Goal: Information Seeking & Learning: Learn about a topic

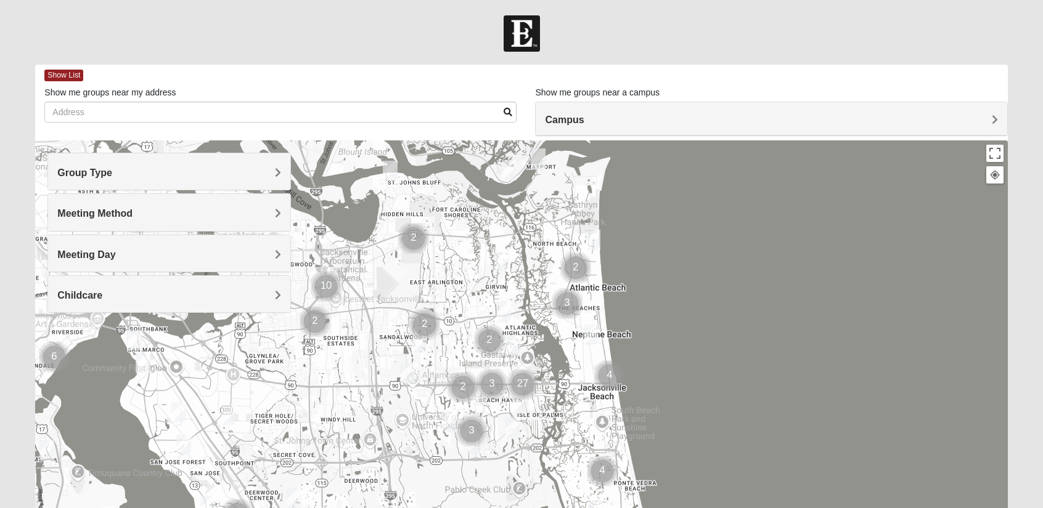
click at [264, 211] on h4 "Meeting Method" at bounding box center [168, 214] width 223 height 12
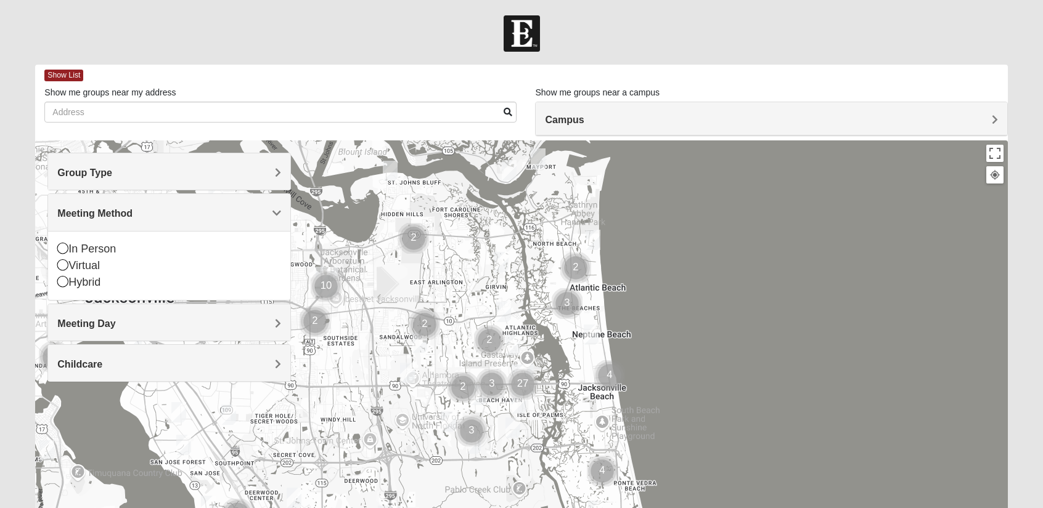
click at [264, 211] on h4 "Meeting Method" at bounding box center [168, 214] width 223 height 12
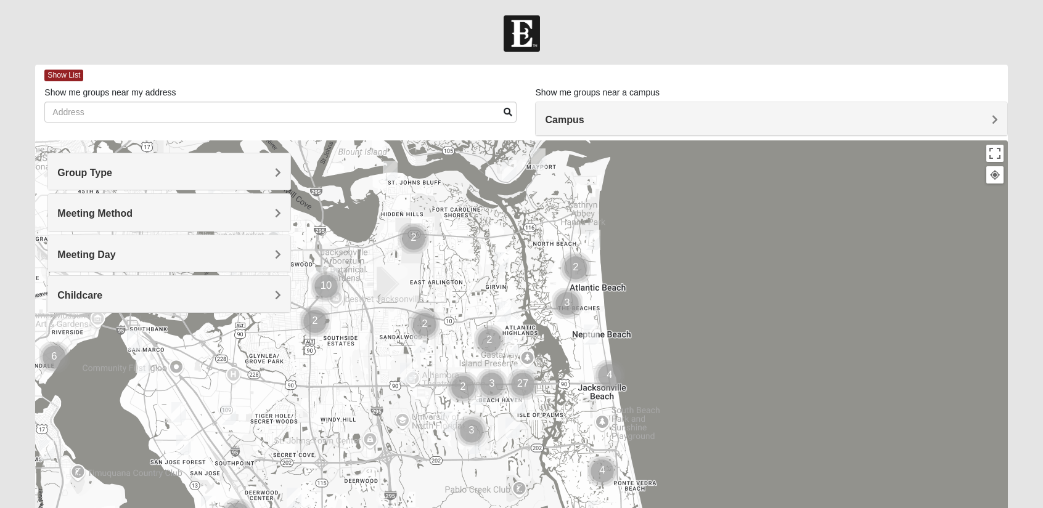
click at [266, 169] on h4 "Group Type" at bounding box center [168, 173] width 223 height 12
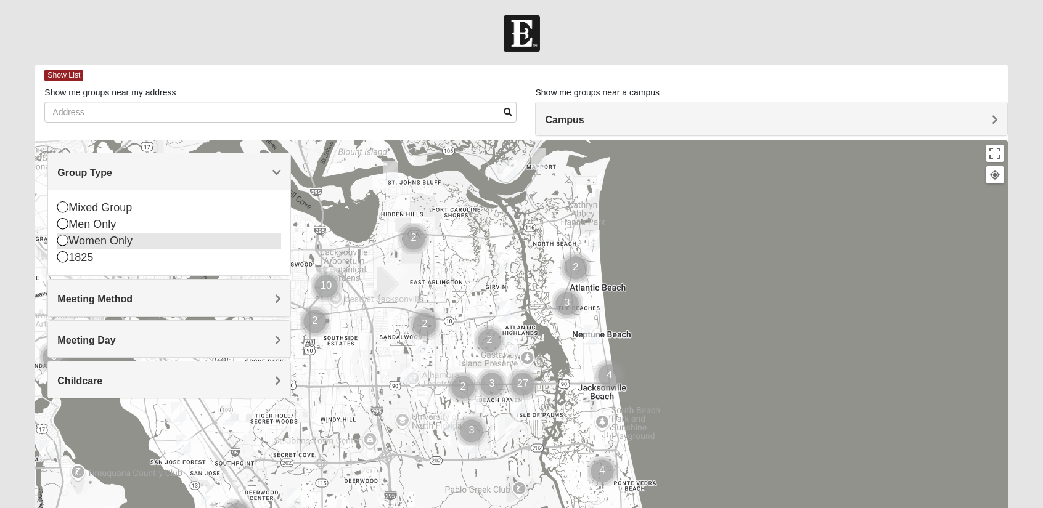
click at [116, 240] on div "Women Only" at bounding box center [168, 241] width 223 height 17
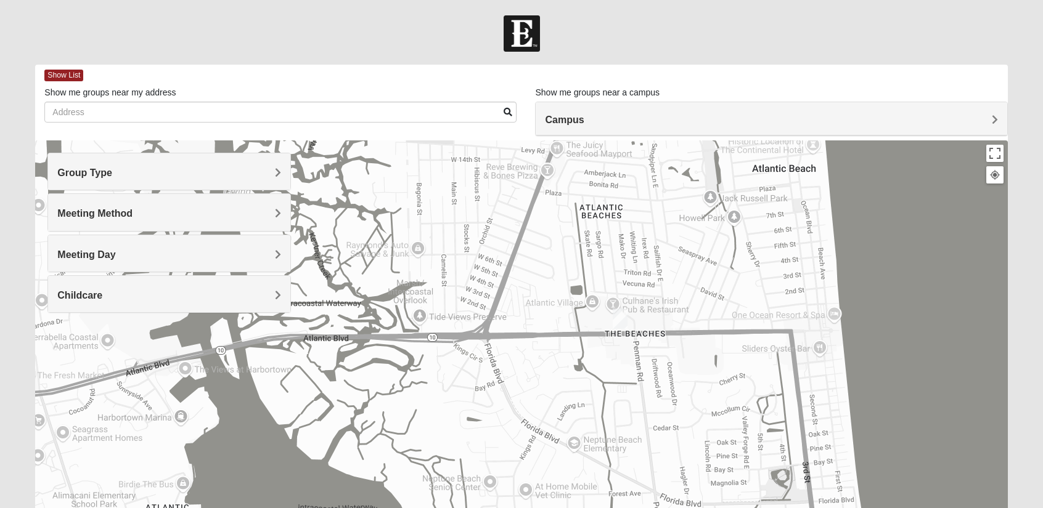
drag, startPoint x: 656, startPoint y: 257, endPoint x: 595, endPoint y: 383, distance: 140.5
click at [595, 383] on div at bounding box center [521, 386] width 972 height 493
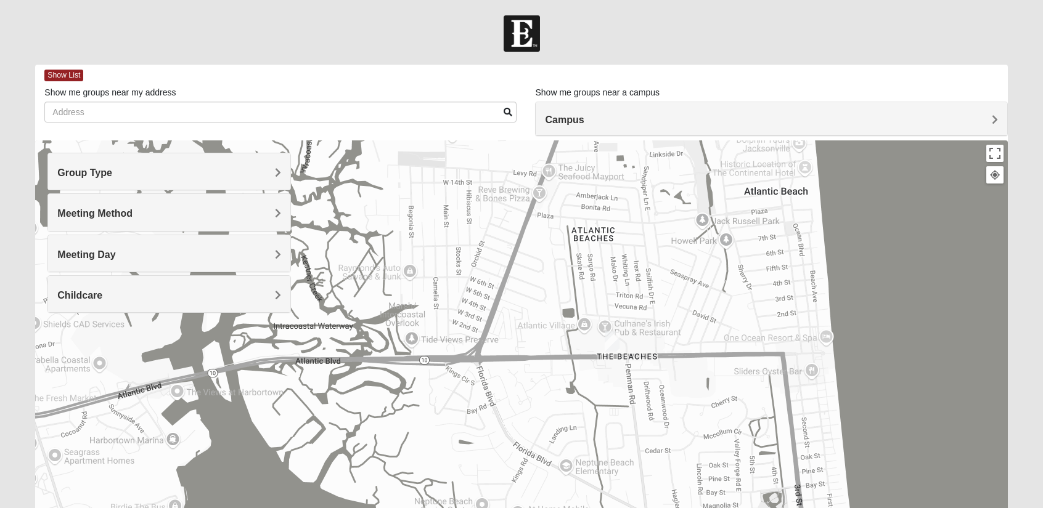
click at [613, 339] on img "Womens Foran 32233" at bounding box center [612, 342] width 25 height 30
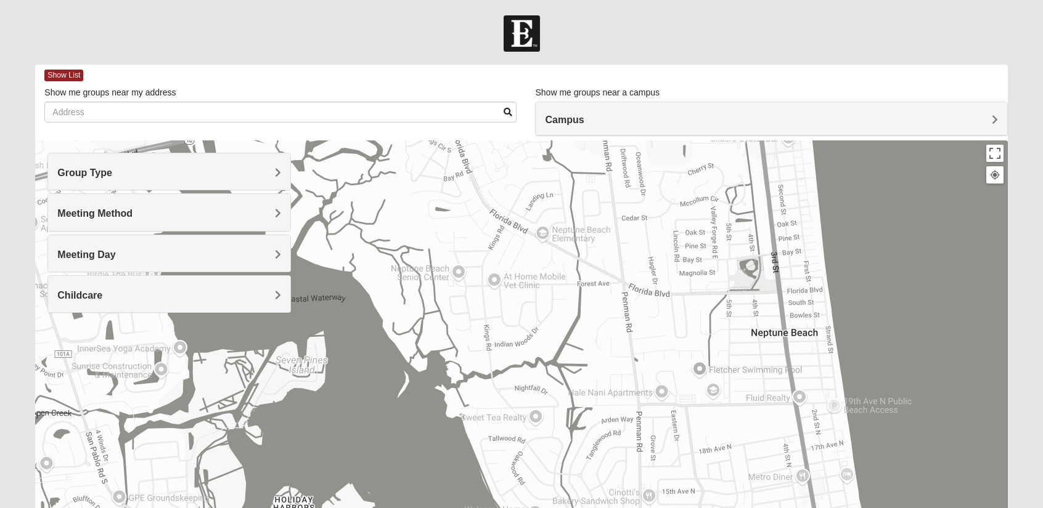
drag, startPoint x: 456, startPoint y: 378, endPoint x: 432, endPoint y: 138, distance: 241.5
click at [432, 138] on div "Show List Loading Groups Keywords Filter Additional Filters Campus [GEOGRAPHIC_…" at bounding box center [521, 349] width 972 height 569
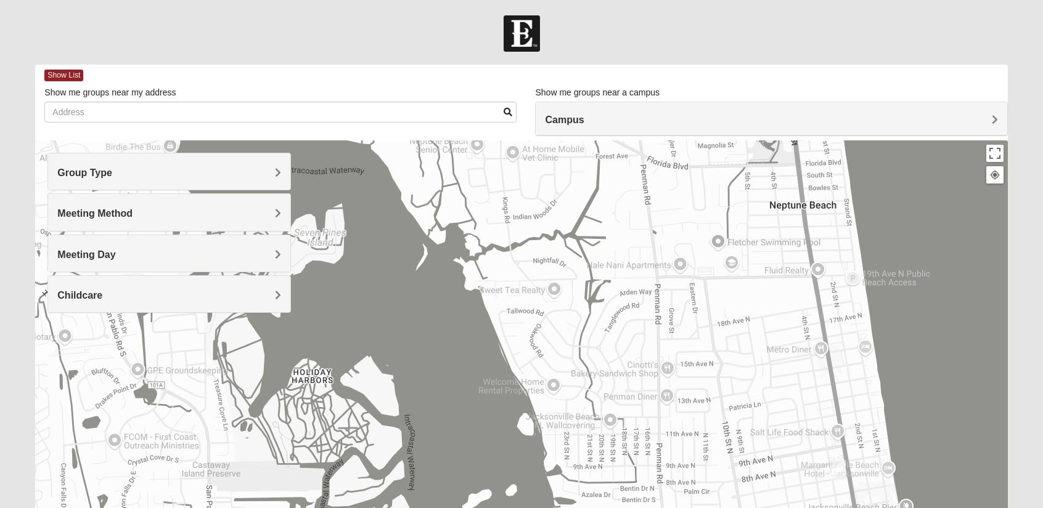
drag, startPoint x: 476, startPoint y: 368, endPoint x: 495, endPoint y: 237, distance: 132.5
click at [495, 237] on div "Womens [PERSON_NAME] 32233 [DATE] PM Women Only In Person No Childcare Learn Mo…" at bounding box center [521, 386] width 972 height 493
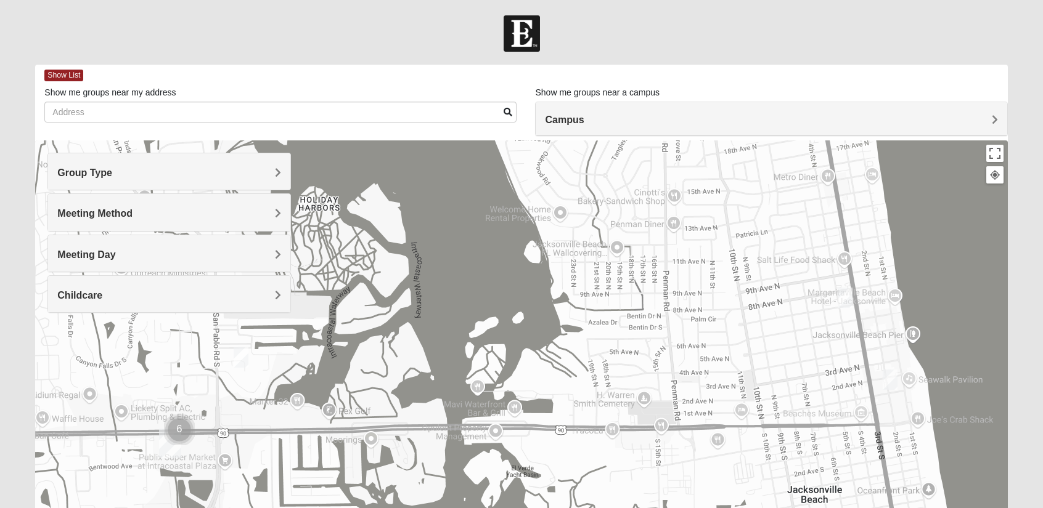
drag, startPoint x: 500, startPoint y: 406, endPoint x: 506, endPoint y: 230, distance: 175.7
click at [506, 230] on div "Womens [PERSON_NAME] 32233 [DATE] PM Women Only In Person No Childcare Learn Mo…" at bounding box center [521, 386] width 972 height 493
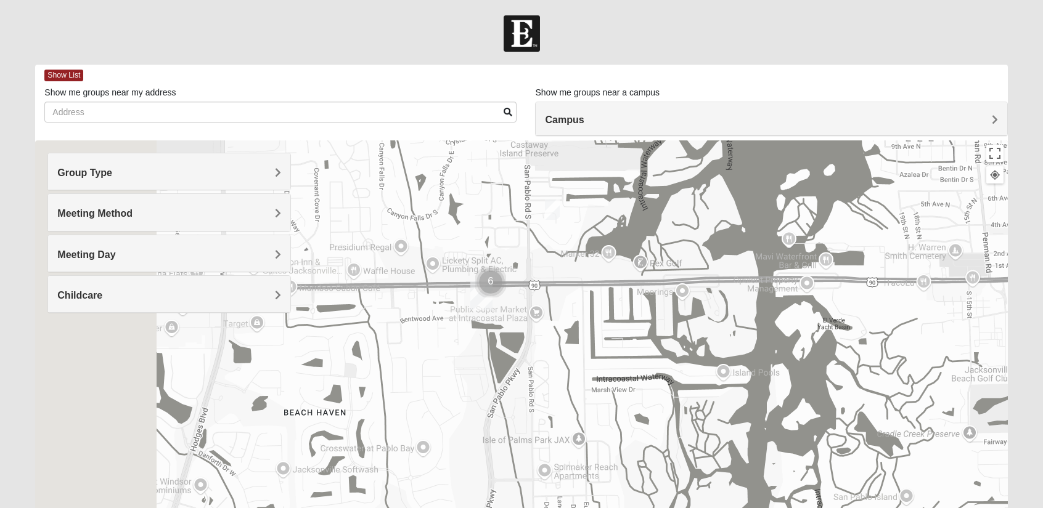
drag, startPoint x: 466, startPoint y: 374, endPoint x: 778, endPoint y: 226, distance: 345.1
click at [778, 226] on div "Womens [PERSON_NAME] 32233 [DATE] PM Women Only In Person No Childcare Learn Mo…" at bounding box center [521, 386] width 972 height 493
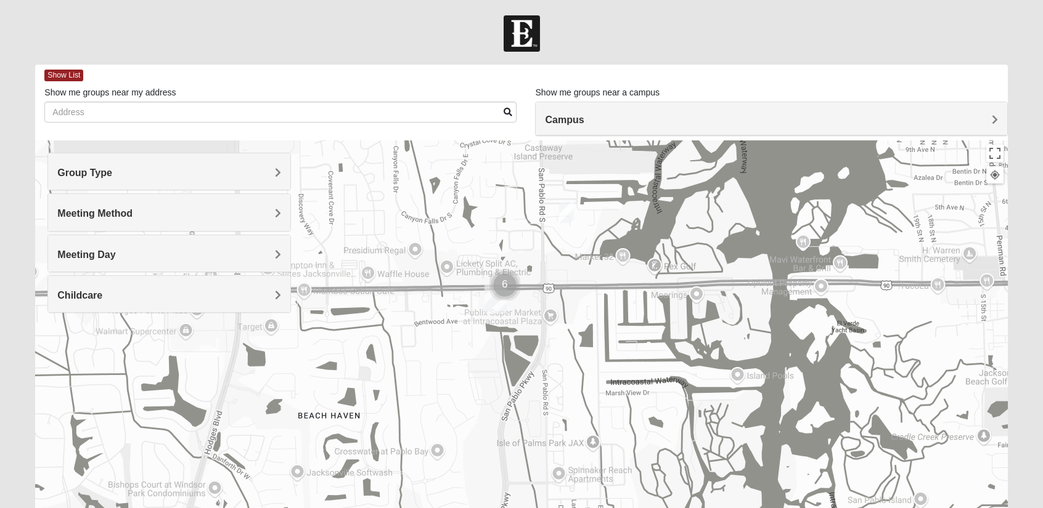
drag, startPoint x: 432, startPoint y: 345, endPoint x: 524, endPoint y: 381, distance: 99.1
click at [524, 381] on div "Womens [PERSON_NAME] 32233 [DATE] PM Women Only In Person No Childcare Learn Mo…" at bounding box center [521, 386] width 972 height 493
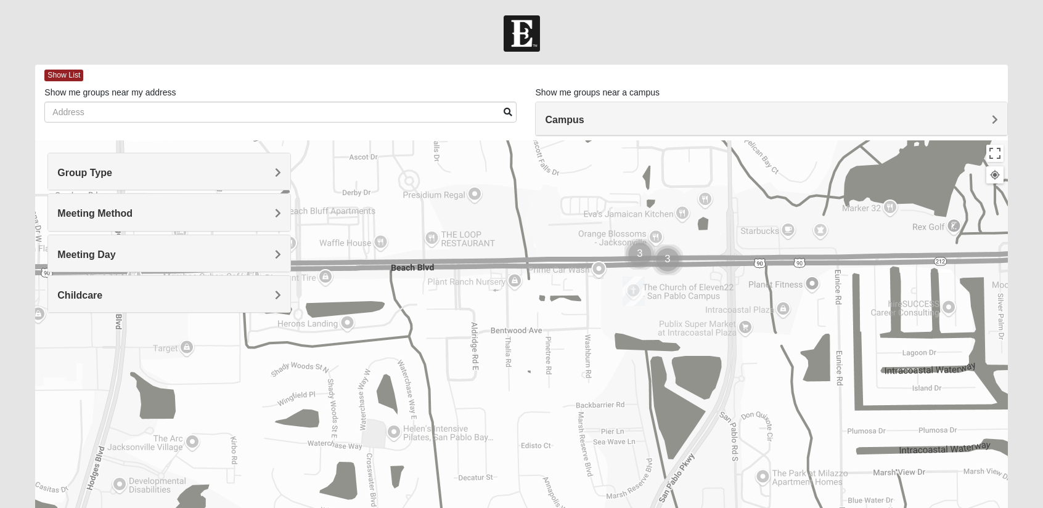
click at [633, 252] on img "Cluster of 3 groups" at bounding box center [639, 254] width 41 height 41
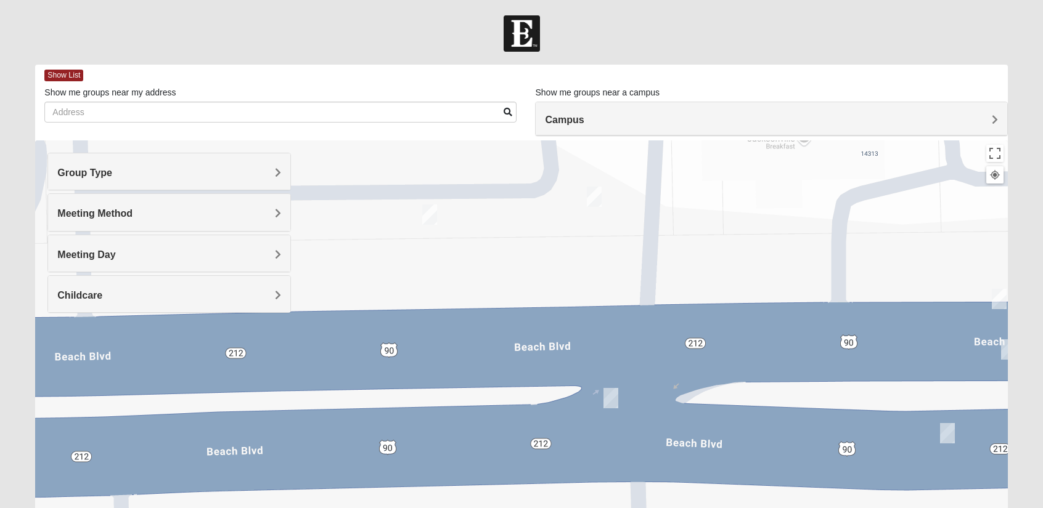
drag, startPoint x: 536, startPoint y: 354, endPoint x: 537, endPoint y: 272, distance: 82.6
click at [537, 272] on div "To navigate, press the arrow keys. Womens [PERSON_NAME] 32233 [DATE] PM Women O…" at bounding box center [521, 386] width 972 height 493
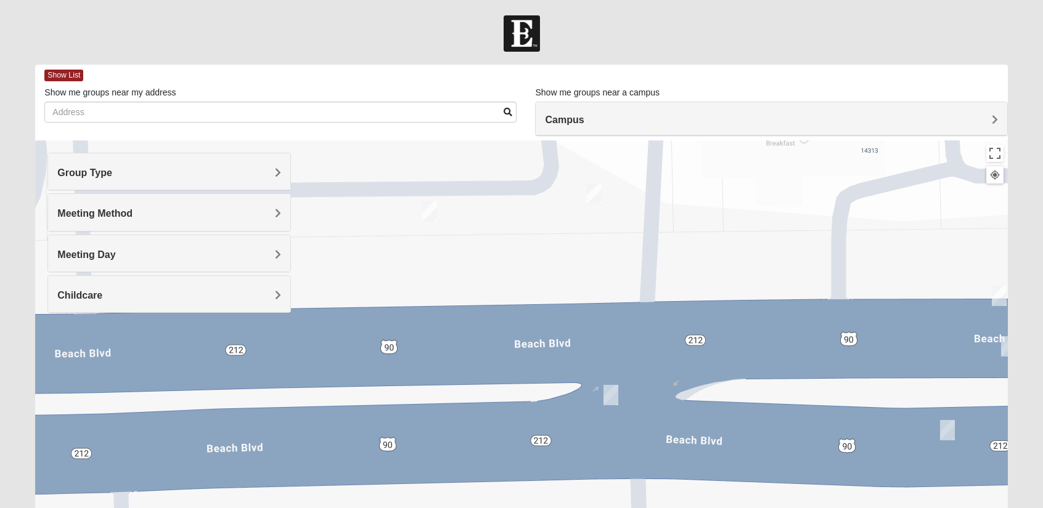
click at [607, 400] on img "Womens Wade 32250" at bounding box center [610, 395] width 25 height 30
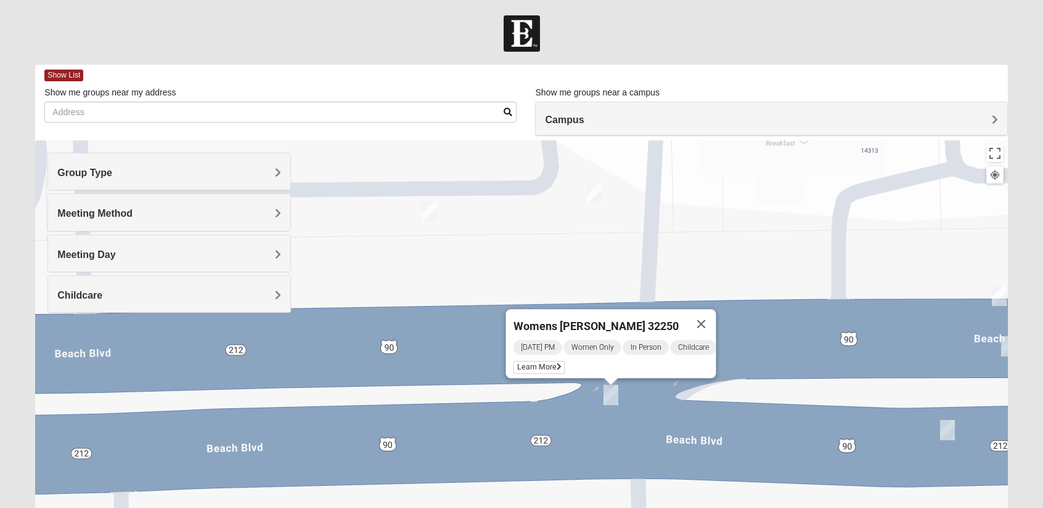
click at [426, 216] on img "On Campus Womens Holt 32250" at bounding box center [429, 212] width 25 height 30
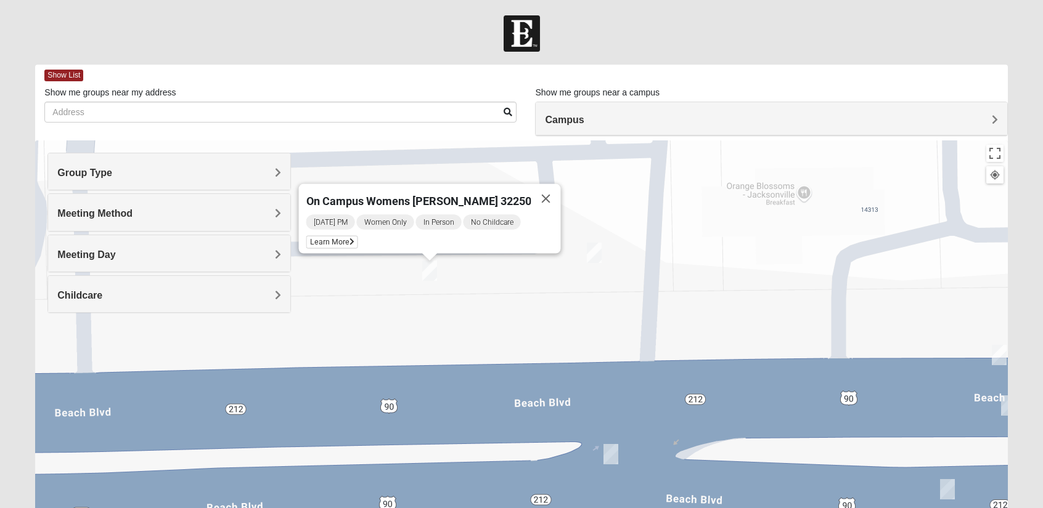
click at [594, 249] on img "On Campus Womens Simpson / Helmus 32250" at bounding box center [594, 253] width 25 height 30
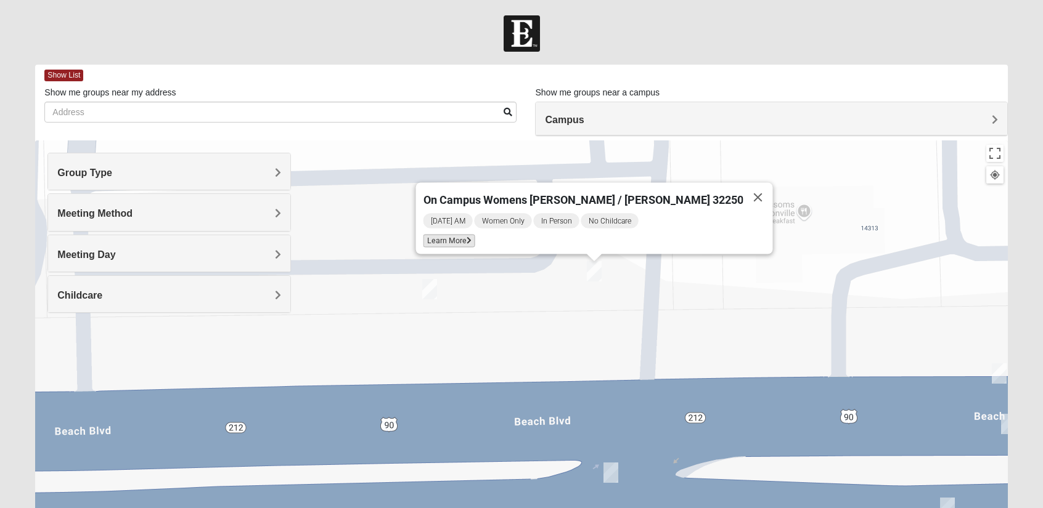
click at [474, 235] on span "Learn More" at bounding box center [449, 241] width 52 height 13
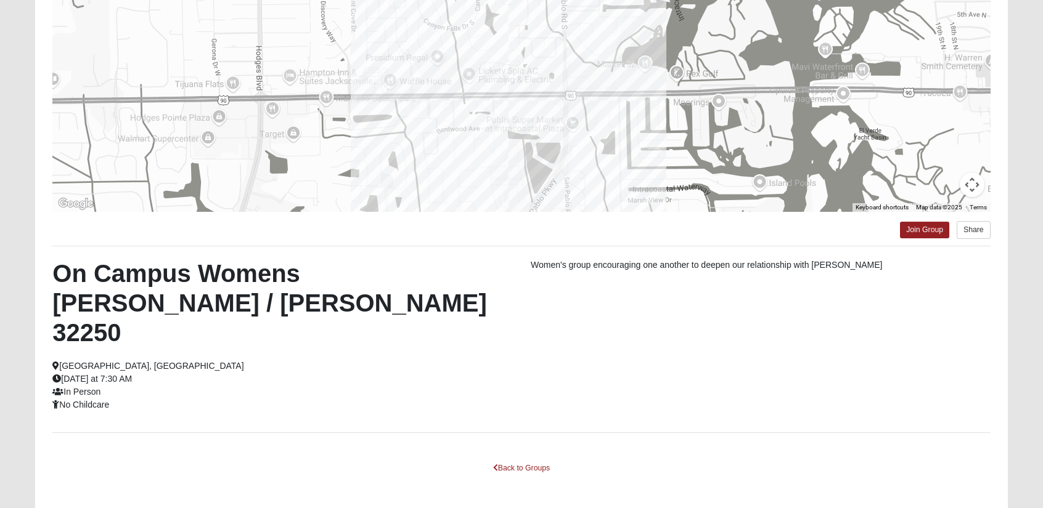
scroll to position [171, 0]
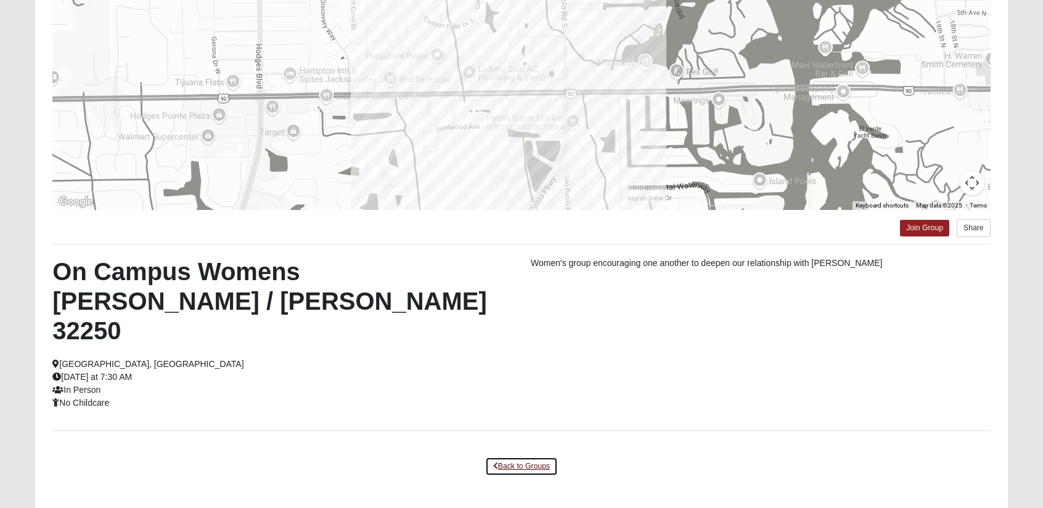
click at [523, 457] on link "Back to Groups" at bounding box center [521, 466] width 73 height 19
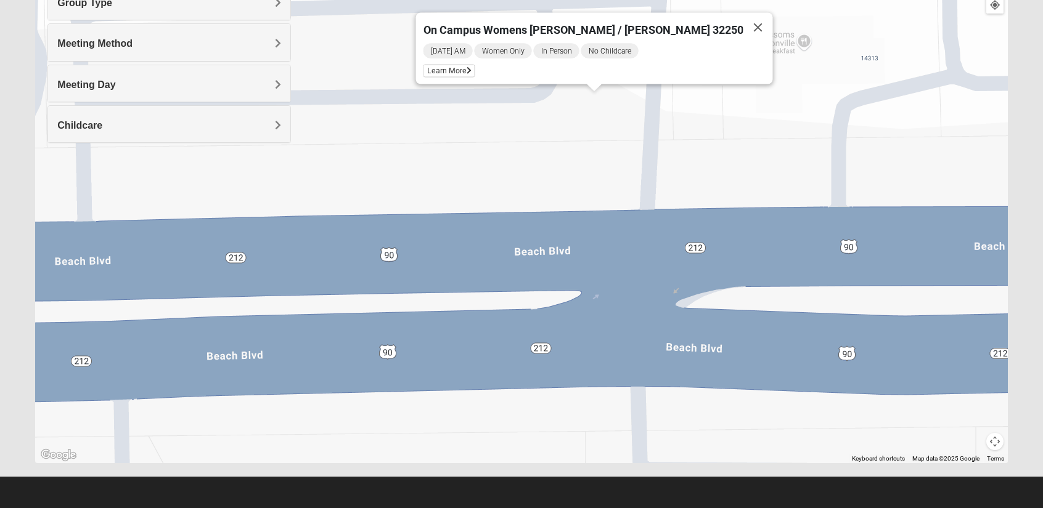
scroll to position [170, 0]
click at [428, 118] on img "On Campus Womens Holt 32250" at bounding box center [429, 119] width 25 height 30
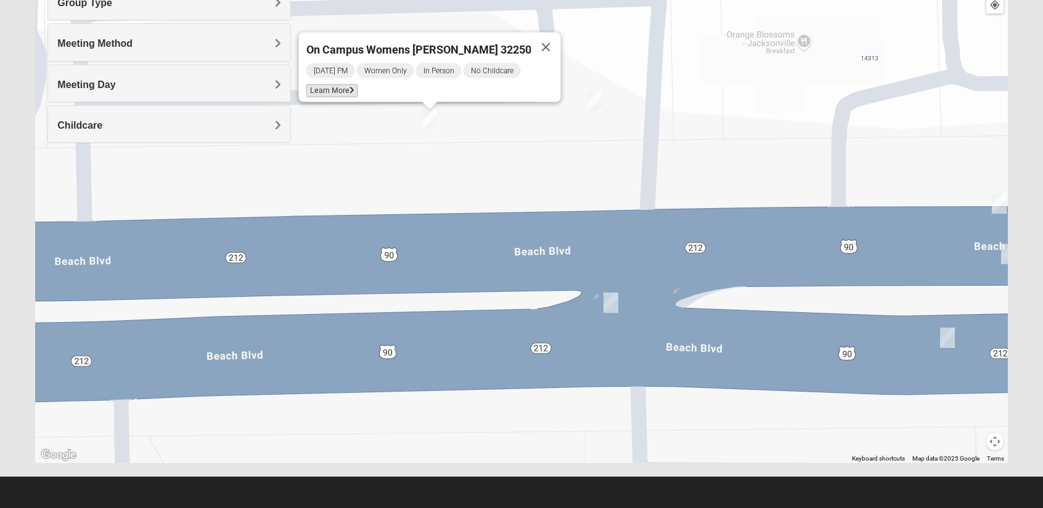
click at [349, 84] on span "Learn More" at bounding box center [332, 90] width 52 height 13
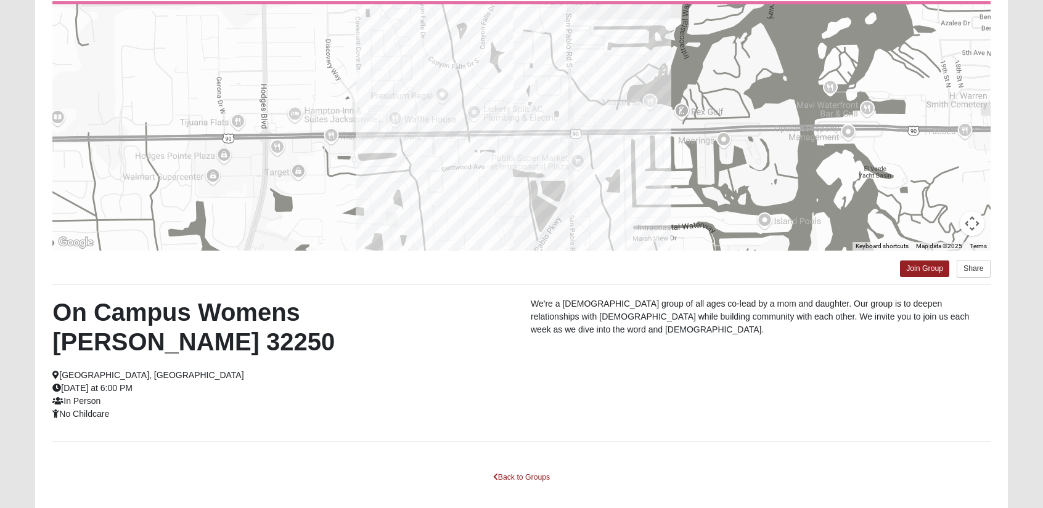
scroll to position [134, 0]
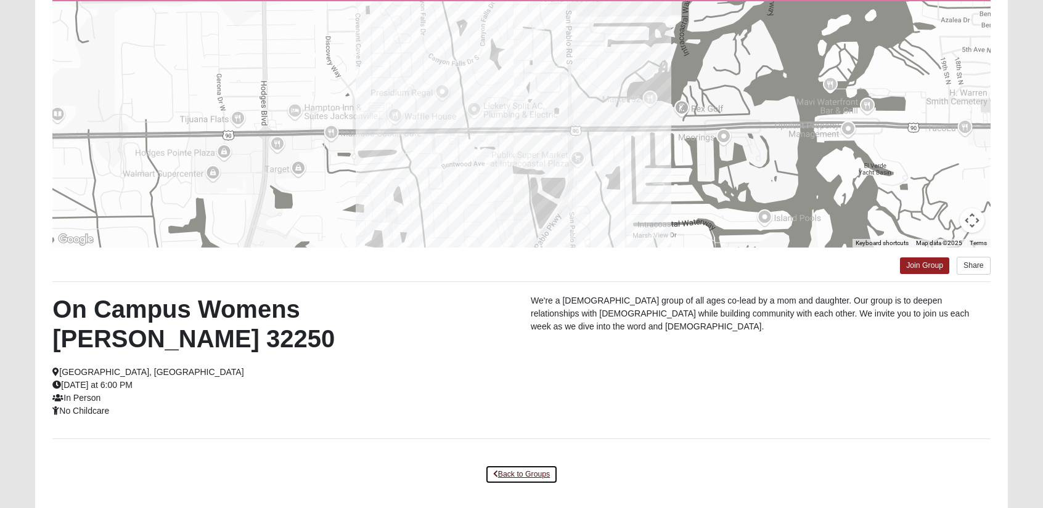
click at [515, 465] on link "Back to Groups" at bounding box center [521, 474] width 73 height 19
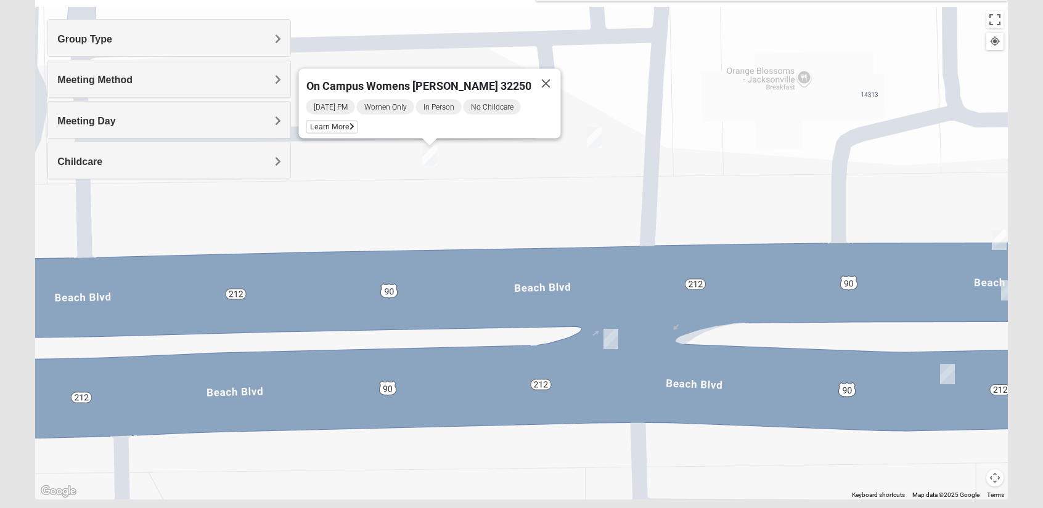
click at [608, 341] on img "Womens Wade 32250" at bounding box center [610, 339] width 25 height 30
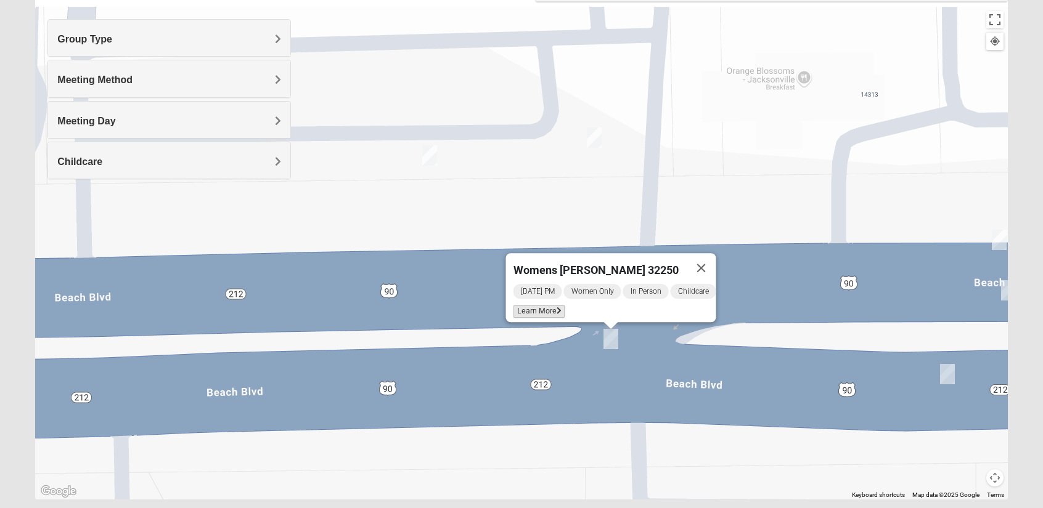
click at [538, 305] on span "Learn More" at bounding box center [539, 311] width 52 height 13
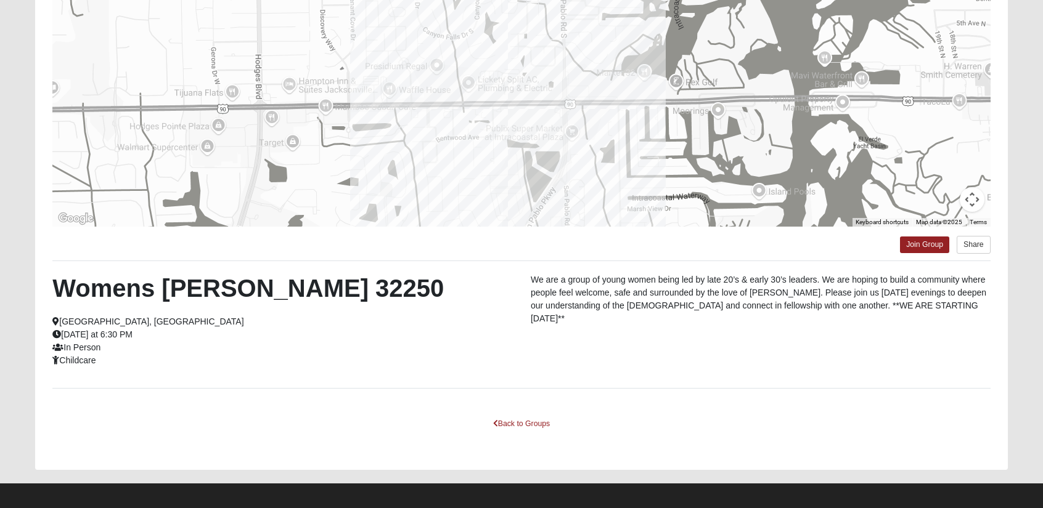
scroll to position [160, 0]
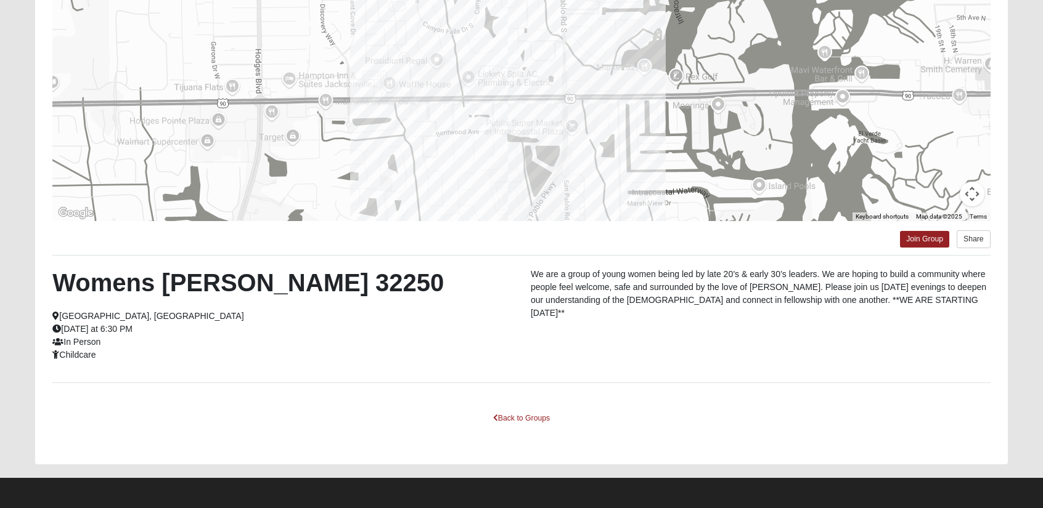
click at [742, 364] on div "Womens [PERSON_NAME] 32250 [GEOGRAPHIC_DATA], [GEOGRAPHIC_DATA] [DATE] at 6:30 …" at bounding box center [521, 319] width 956 height 102
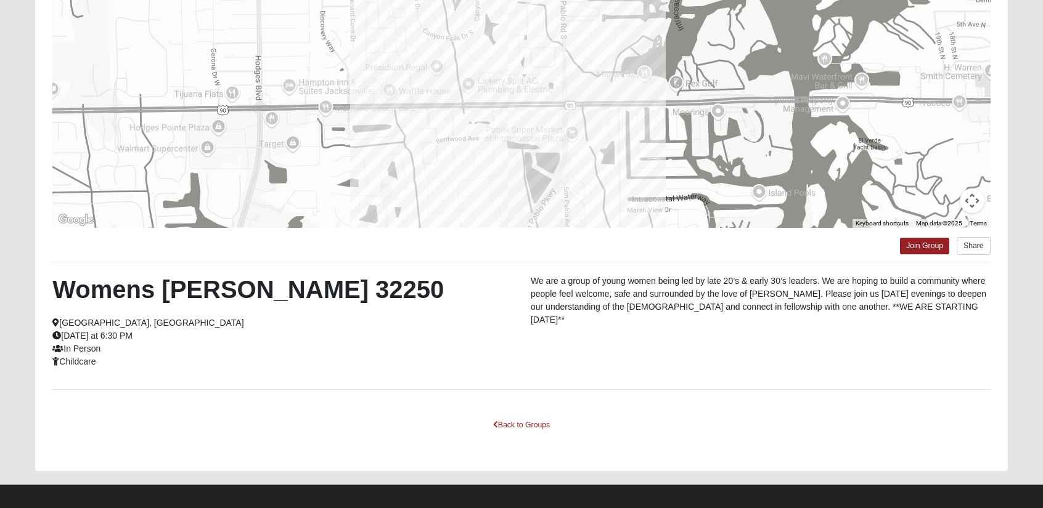
scroll to position [154, 0]
click at [520, 423] on link "Back to Groups" at bounding box center [521, 424] width 73 height 19
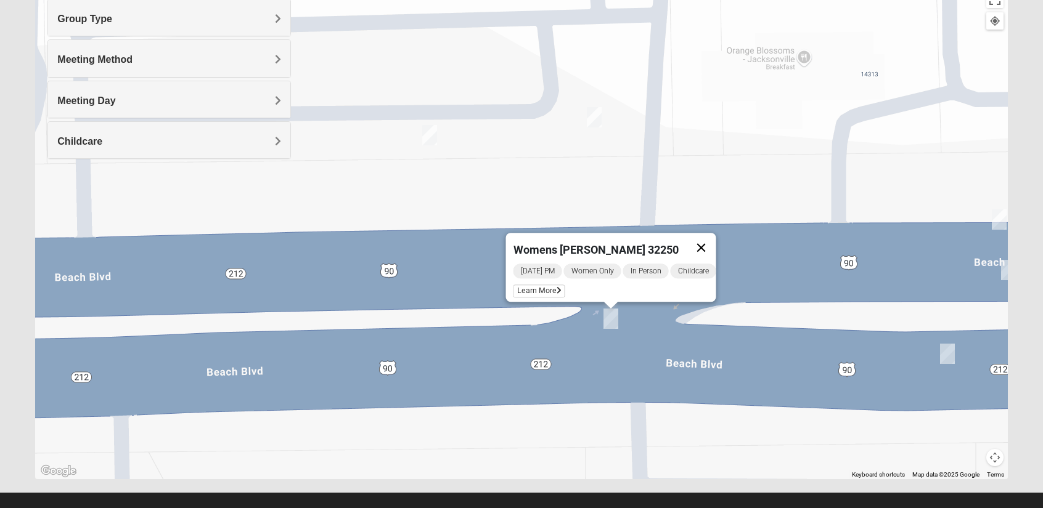
click at [706, 238] on button "Close" at bounding box center [701, 248] width 30 height 30
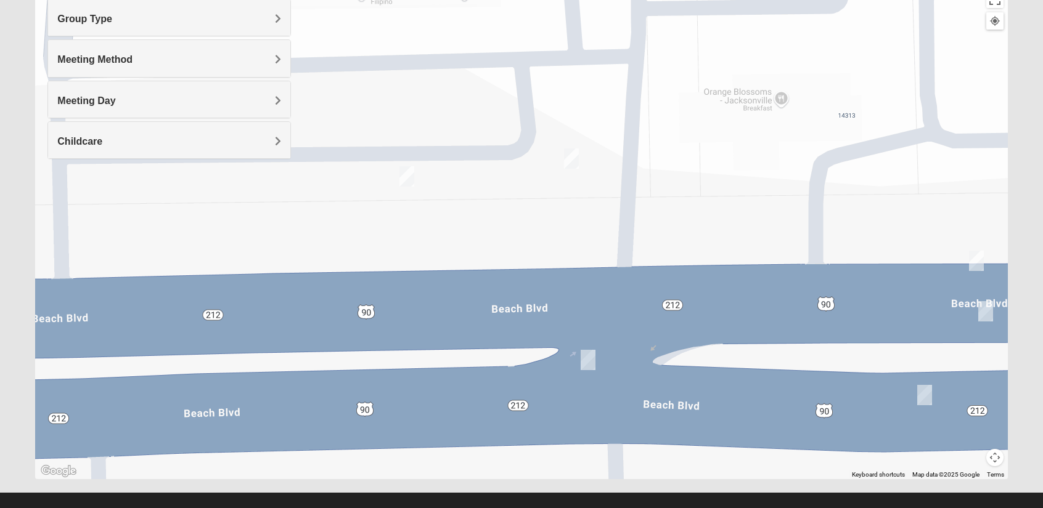
drag, startPoint x: 584, startPoint y: 242, endPoint x: 554, endPoint y: 289, distance: 55.9
click at [554, 289] on div at bounding box center [521, 232] width 972 height 493
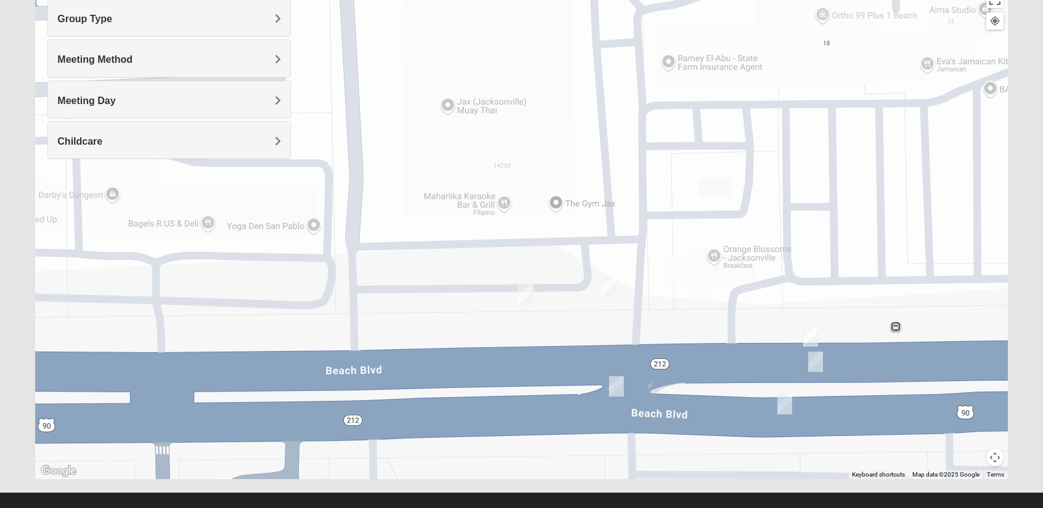
click at [810, 335] on img "On Campus Womens Manfredi 32250" at bounding box center [810, 337] width 25 height 30
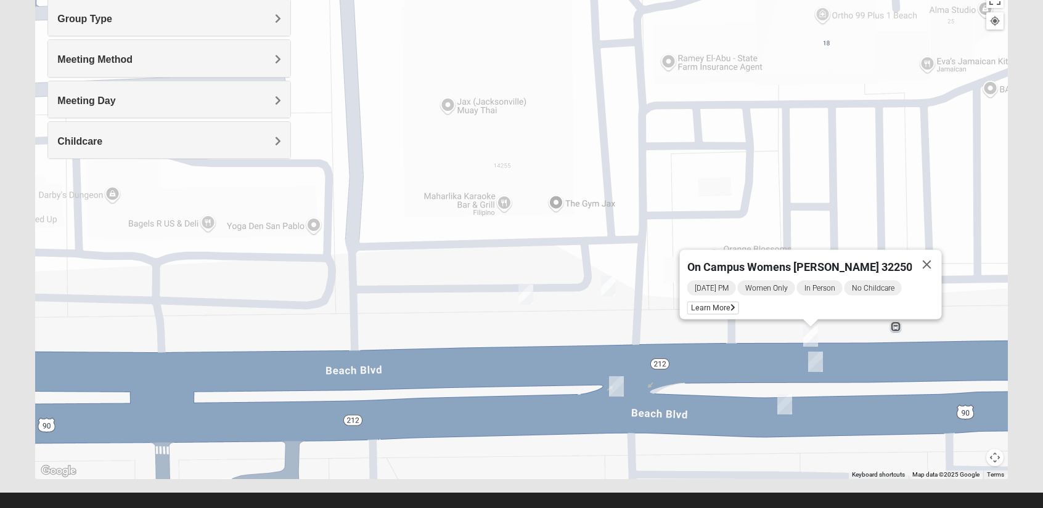
click at [815, 355] on img "On Campus Womens Smith 32250" at bounding box center [815, 362] width 25 height 30
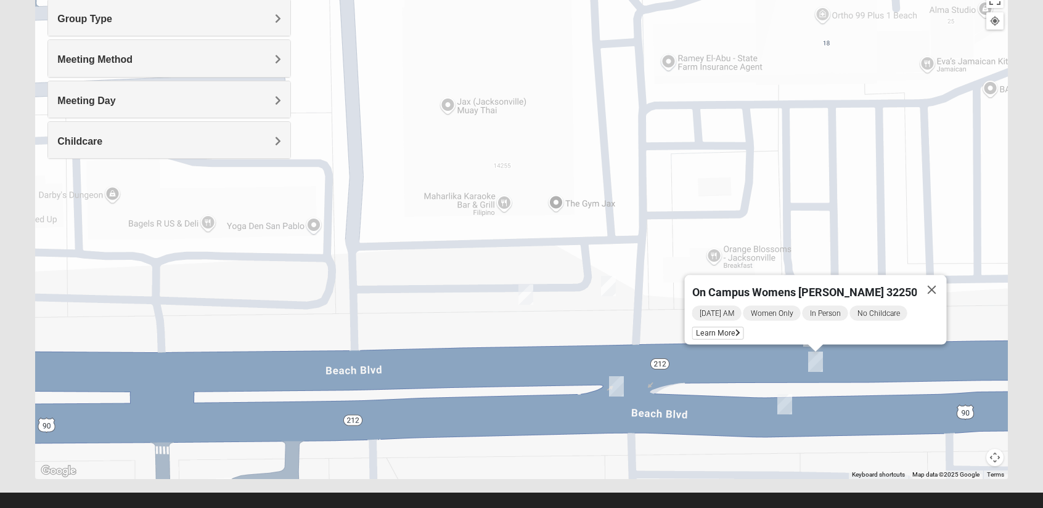
click at [784, 401] on img "On Campus Womens Jollow/Tramazzo 32250" at bounding box center [784, 404] width 25 height 30
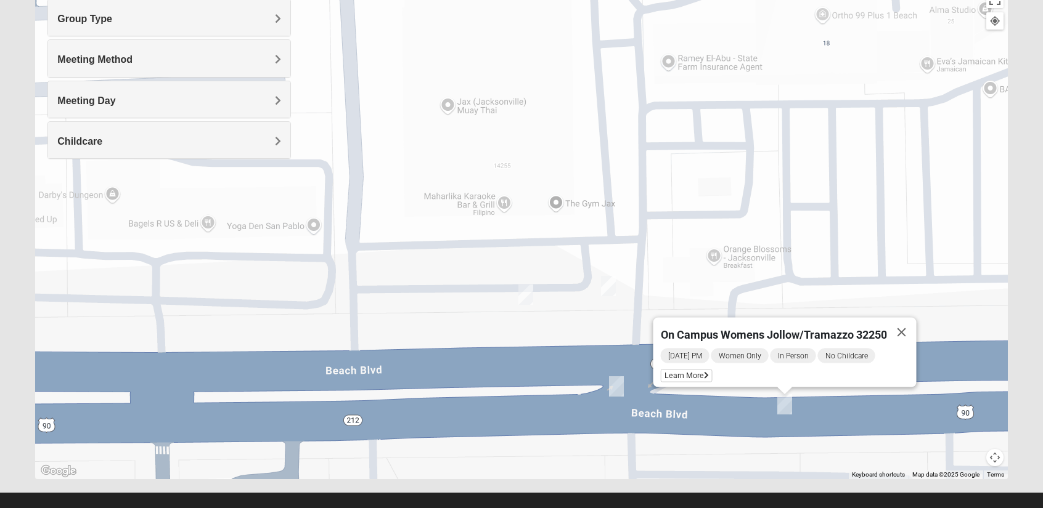
click at [831, 214] on div "On Campus Womens Jollow/Tramazzo 32250 [DATE] PM Women Only In Person No Childc…" at bounding box center [521, 232] width 972 height 493
click at [897, 326] on button "Close" at bounding box center [901, 333] width 30 height 30
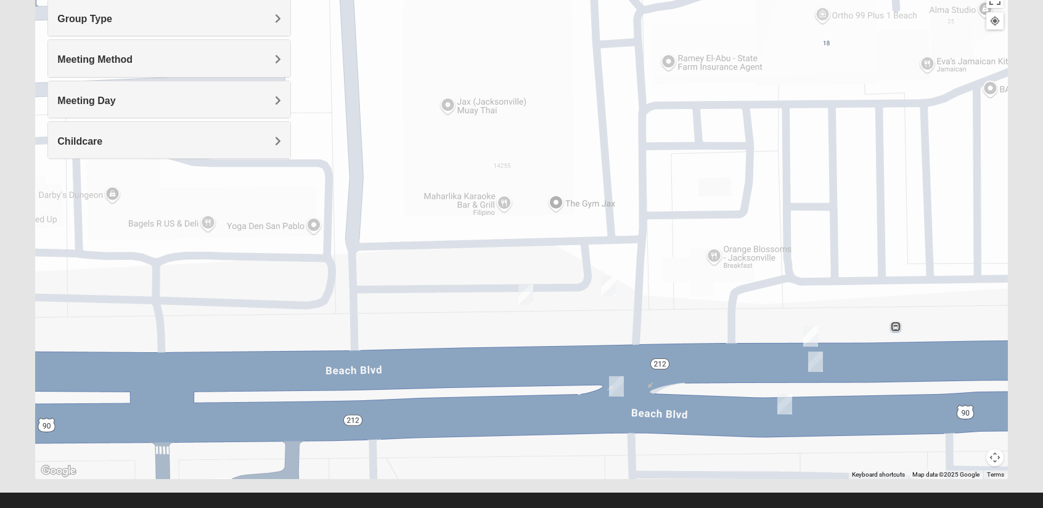
click at [815, 359] on img "On Campus Womens Smith 32250" at bounding box center [815, 362] width 25 height 30
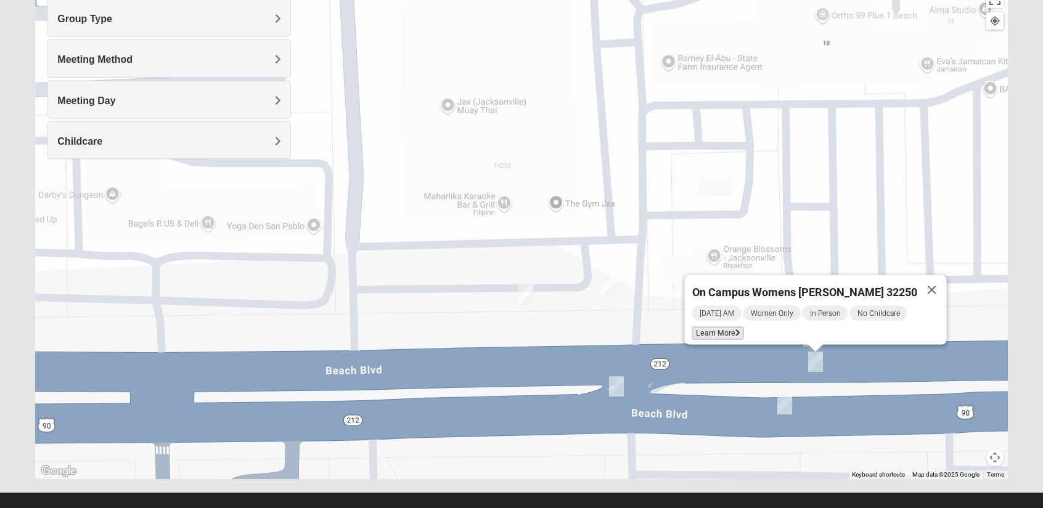
click at [743, 327] on span "Learn More" at bounding box center [717, 333] width 52 height 13
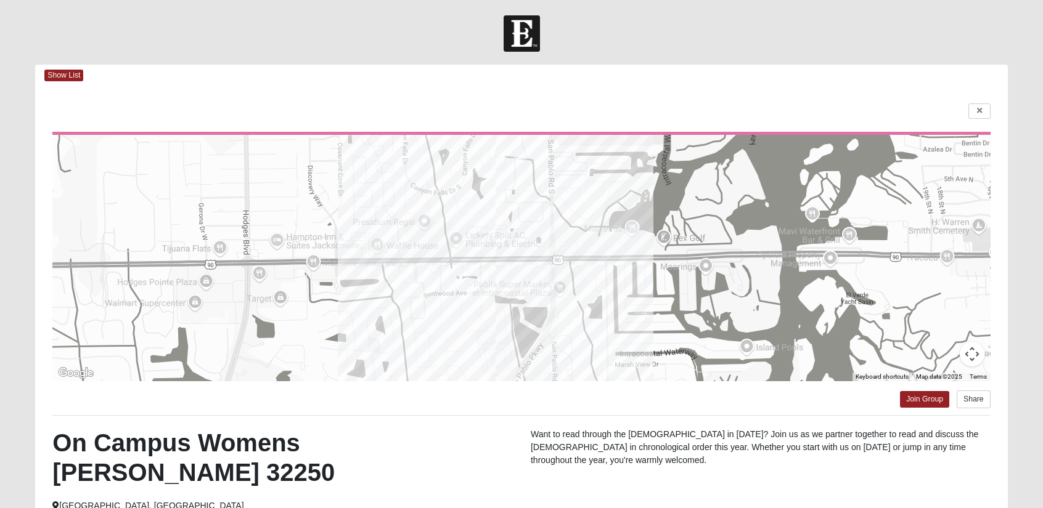
scroll to position [0, 0]
